Goal: Information Seeking & Learning: Learn about a topic

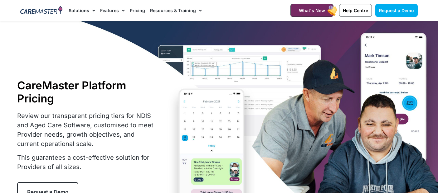
click at [40, 11] on img at bounding box center [41, 10] width 42 height 9
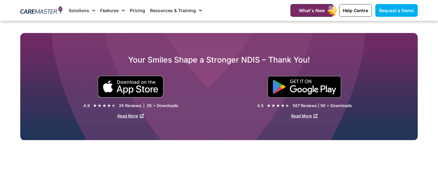
scroll to position [1376, 0]
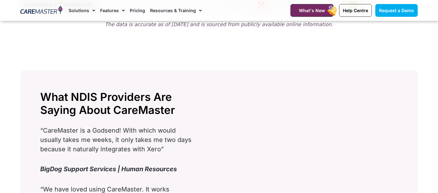
scroll to position [938, 0]
